Goal: Task Accomplishment & Management: Use online tool/utility

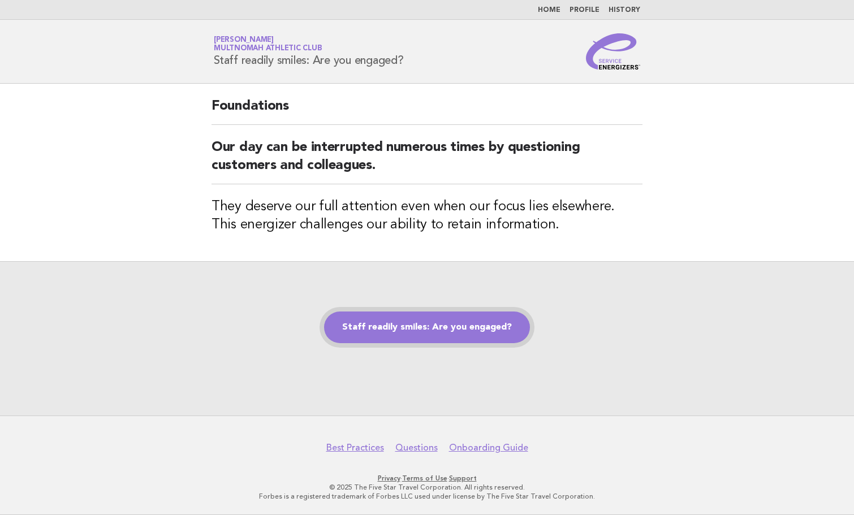
click at [442, 339] on link "Staff readily smiles: Are you engaged?" at bounding box center [427, 328] width 206 height 32
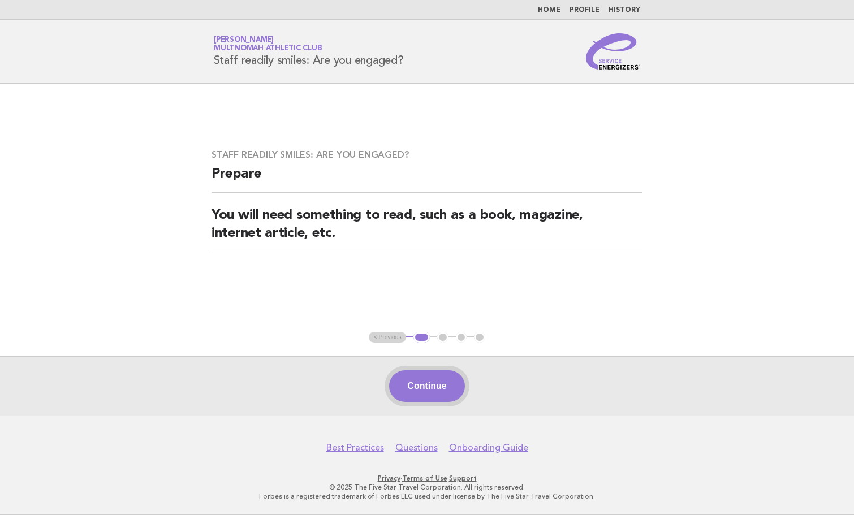
click at [437, 386] on button "Continue" at bounding box center [426, 386] width 75 height 32
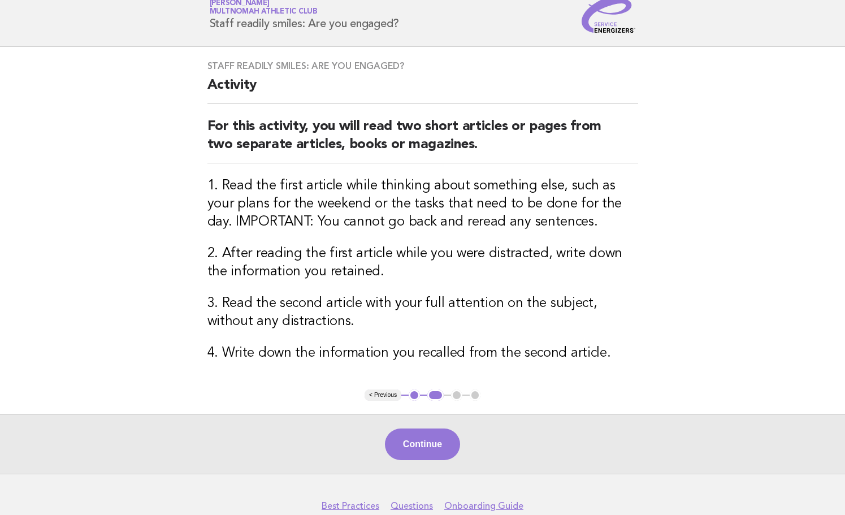
scroll to position [57, 0]
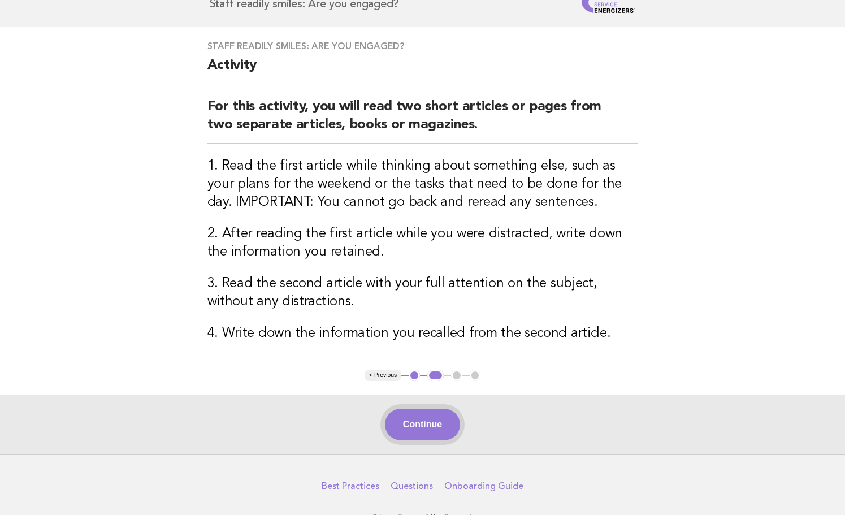
click at [427, 422] on button "Continue" at bounding box center [422, 425] width 75 height 32
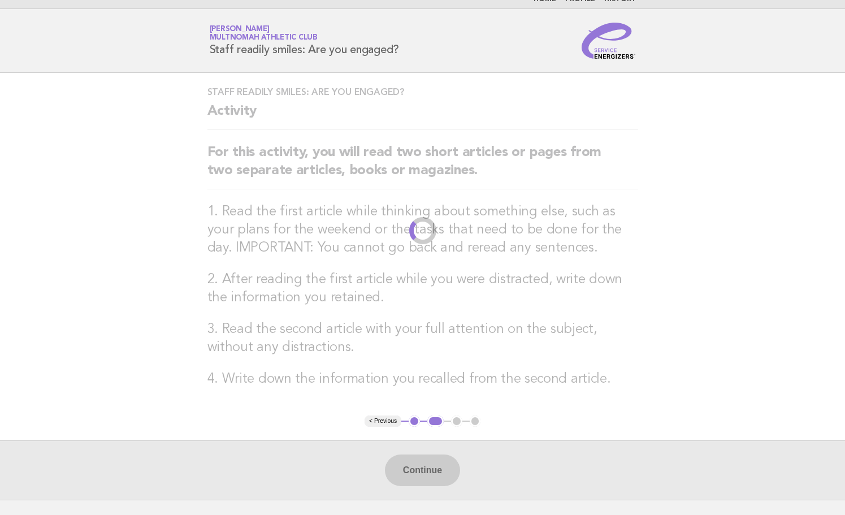
scroll to position [0, 0]
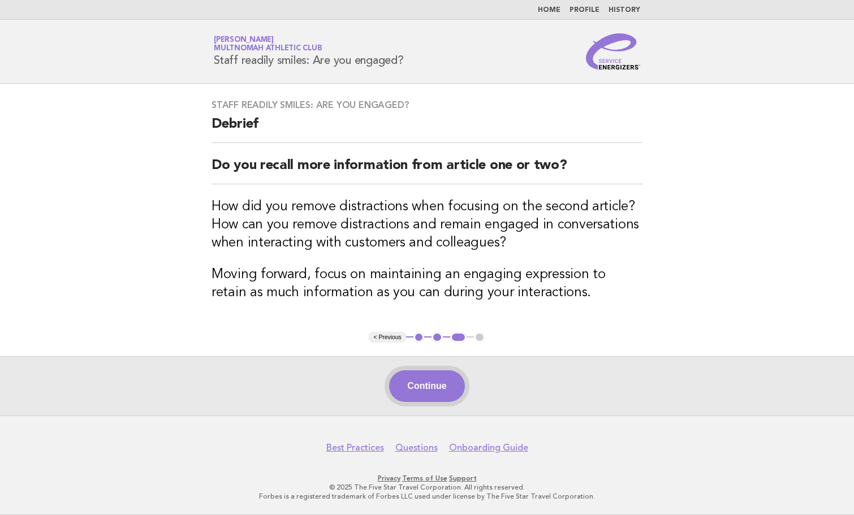
click at [425, 385] on button "Continue" at bounding box center [426, 386] width 75 height 32
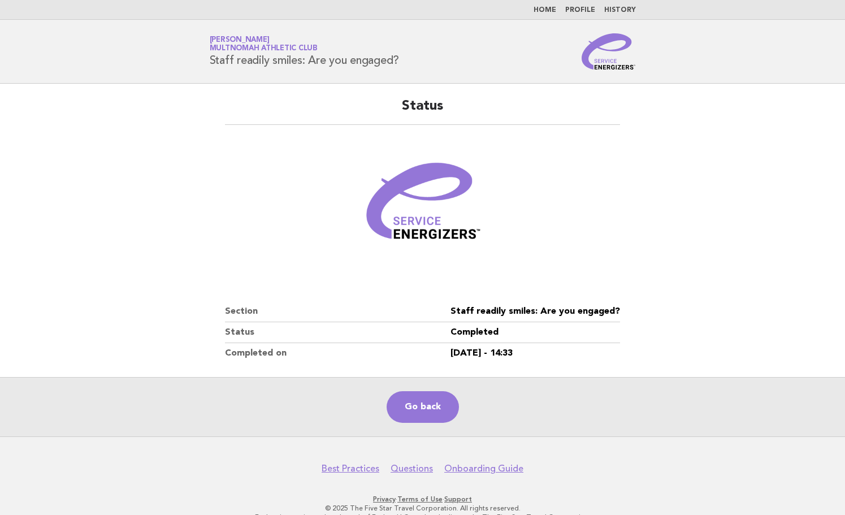
click at [805, 153] on main "Status Section Staff readily smiles: Are you engaged? Status Completed Complete…" at bounding box center [422, 260] width 845 height 353
click at [435, 410] on link "Go back" at bounding box center [423, 407] width 72 height 32
